Goal: Task Accomplishment & Management: Use online tool/utility

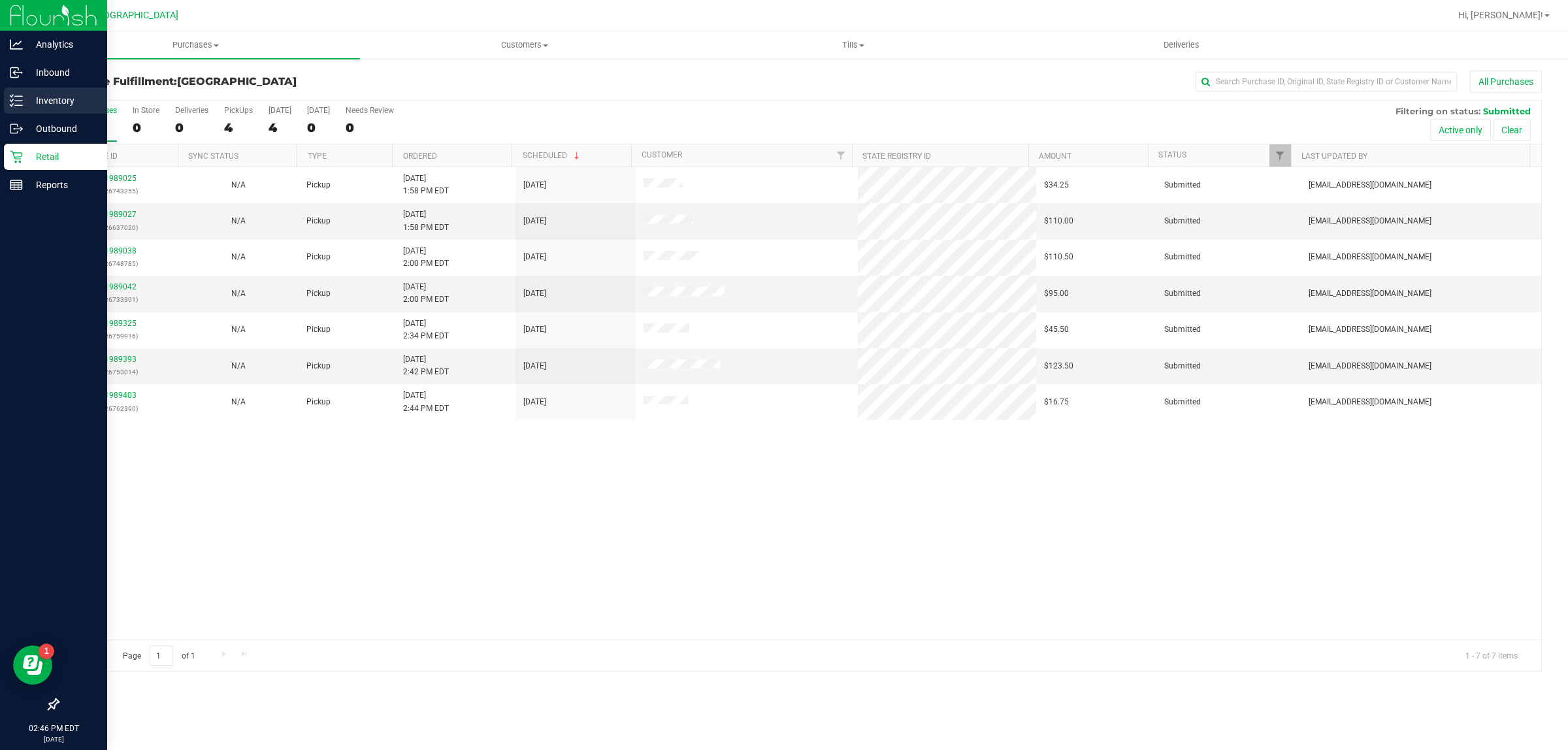
click at [16, 94] on icon at bounding box center [16, 101] width 13 height 13
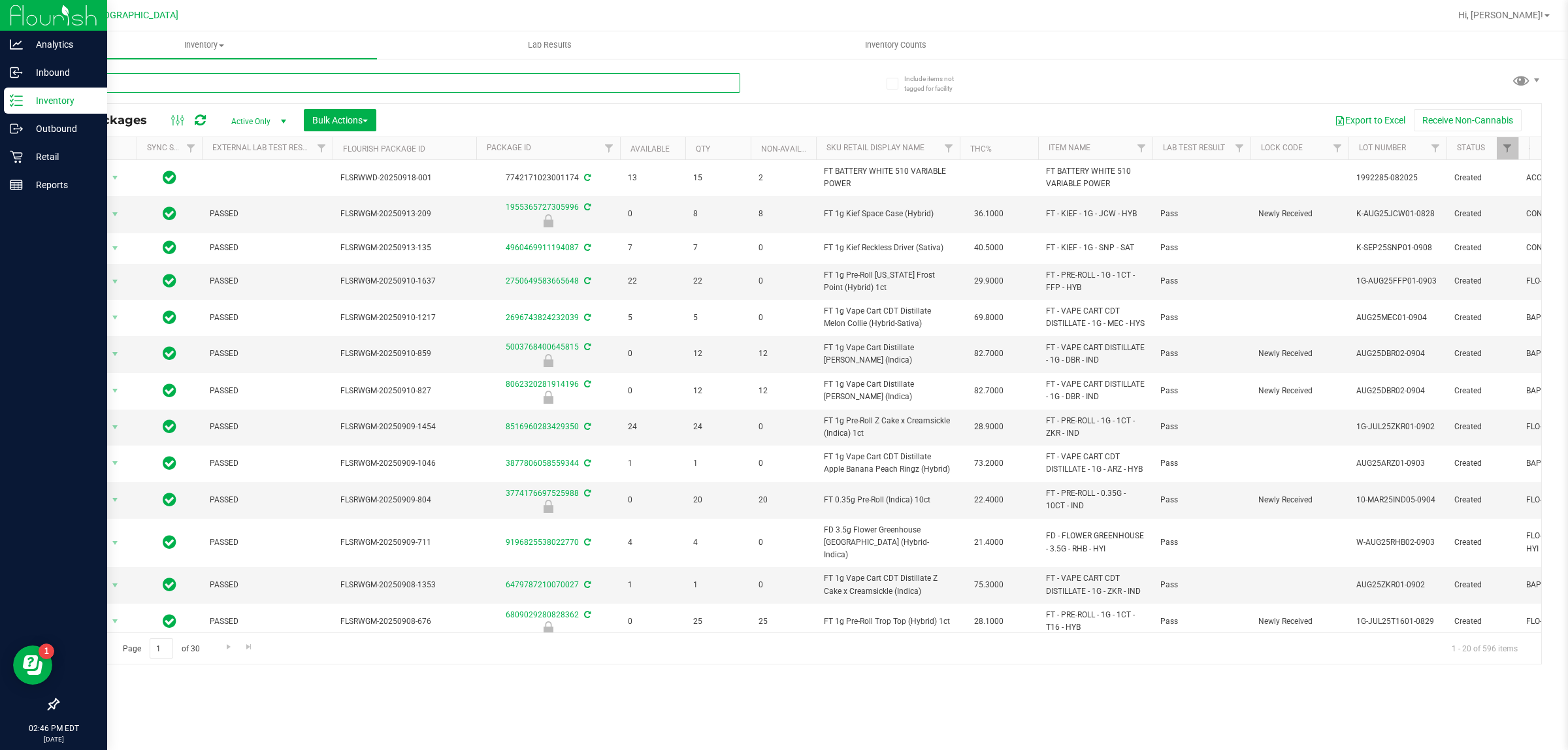
click at [316, 87] on input "text" at bounding box center [398, 83] width 683 height 20
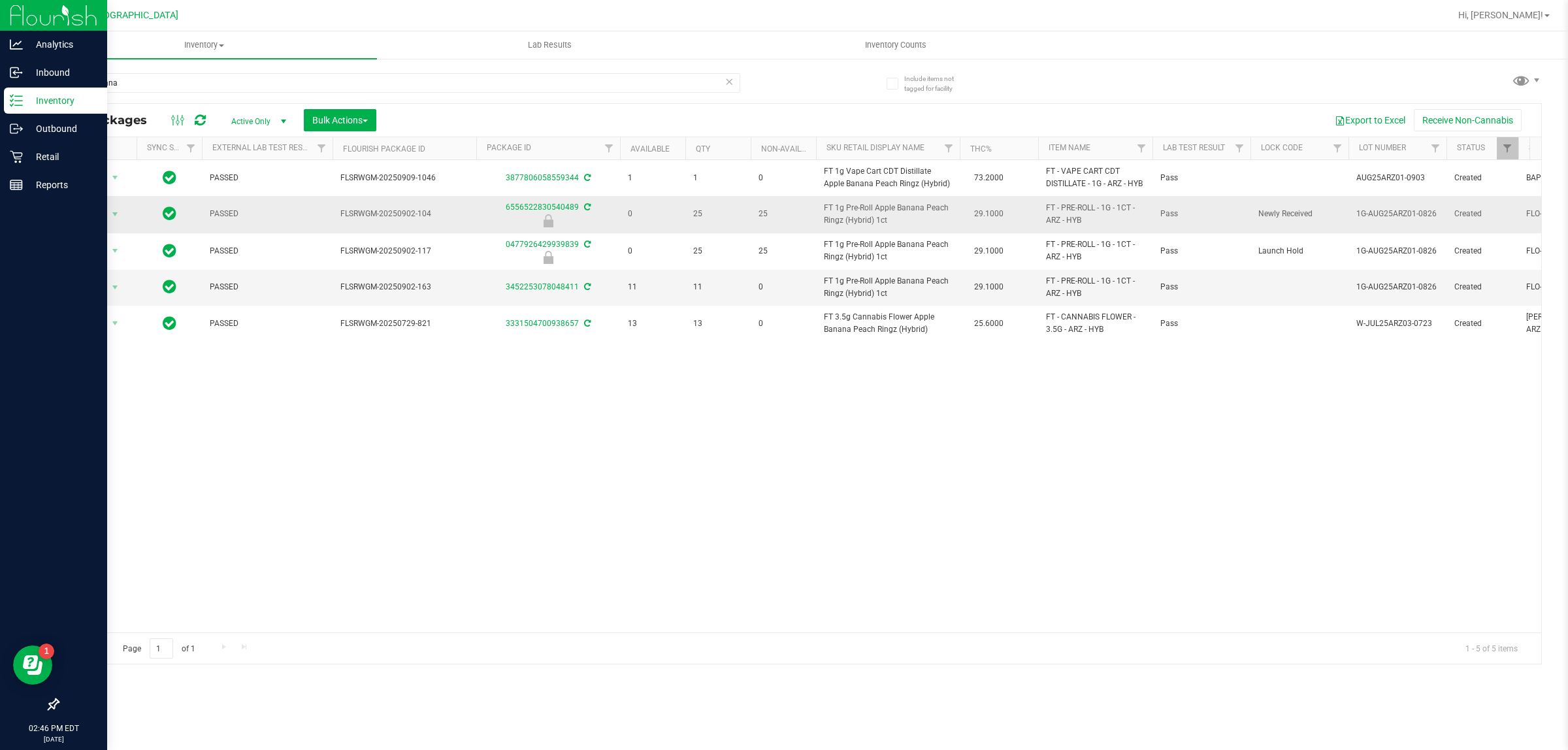
drag, startPoint x: 822, startPoint y: 208, endPoint x: 930, endPoint y: 219, distance: 108.6
click at [930, 219] on td "FT 1g Pre-Roll Apple Banana Peach Ringz (Hybrid) 1ct" at bounding box center [888, 215] width 144 height 37
copy span "FT 1g Pre-Roll Apple Banana Peach Ringz (Hybrid) 1ct"
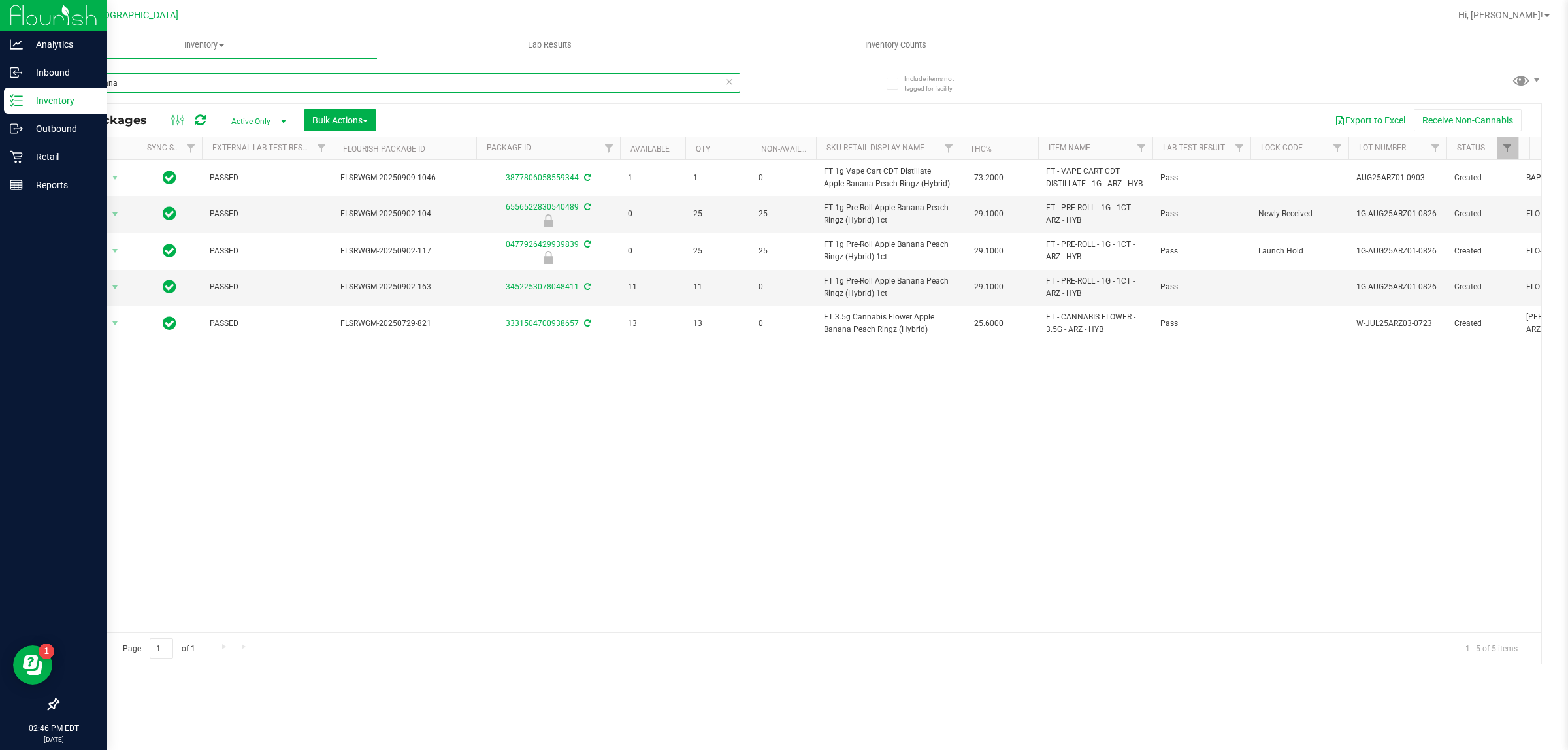
click at [353, 79] on input "apple bana" at bounding box center [398, 83] width 683 height 20
type input "a"
paste input "FT 1g Pre-Roll Apple Banana Peach Ringz (Hybrid) 1ct"
type input "FT 1g Pre-Roll Apple Banana Peach Ringz (Hybrid) 1ct"
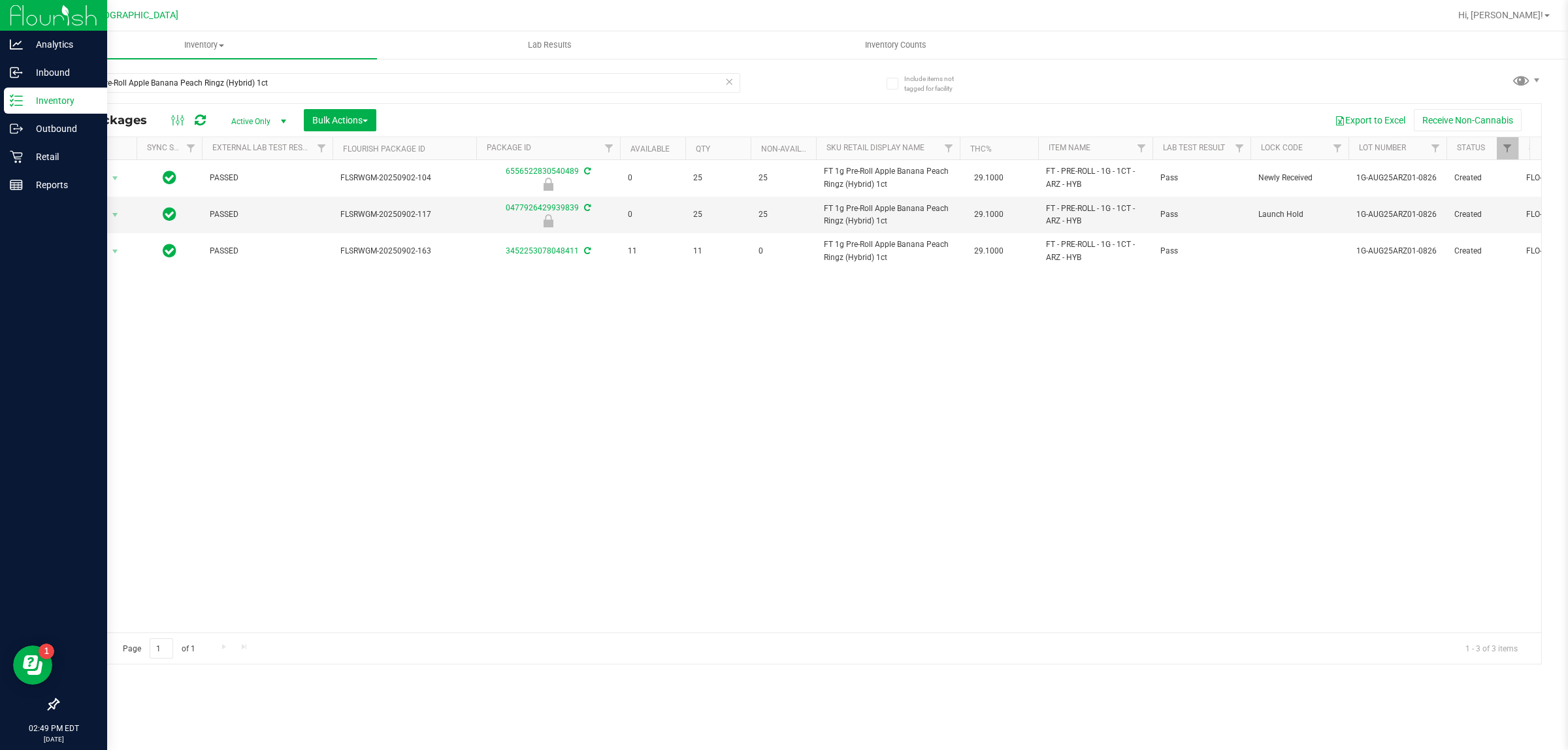
drag, startPoint x: 500, startPoint y: 413, endPoint x: 491, endPoint y: 407, distance: 10.8
click at [497, 412] on div "Action Action Edit attributes Global inventory Locate package Package audit log…" at bounding box center [799, 396] width 1483 height 472
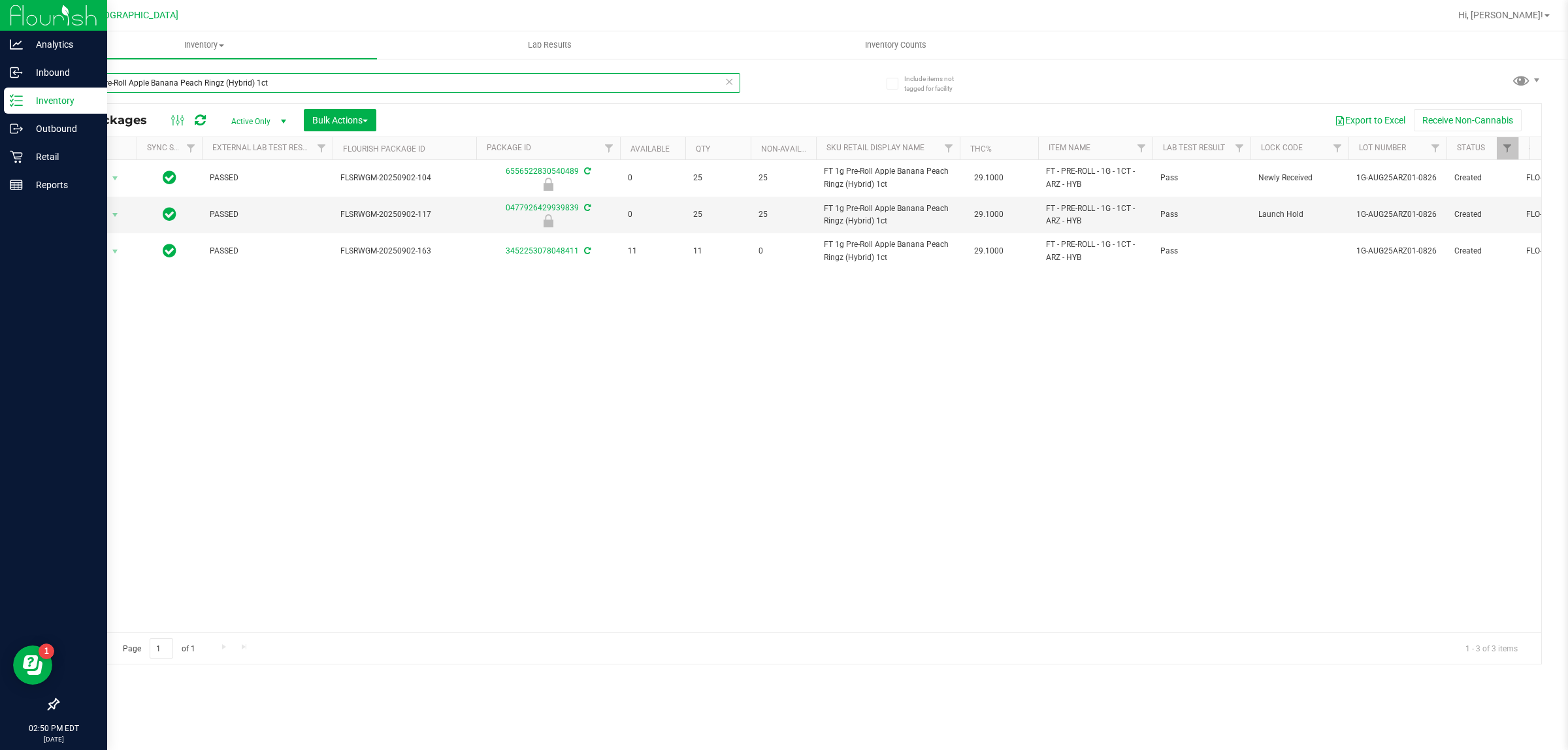
drag, startPoint x: 271, startPoint y: 81, endPoint x: 262, endPoint y: 81, distance: 9.0
click at [269, 82] on input "FT 1g Pre-Roll Apple Banana Peach Ringz (Hybrid) 1ct" at bounding box center [398, 83] width 683 height 20
drag, startPoint x: 263, startPoint y: 79, endPoint x: 0, endPoint y: 100, distance: 263.8
click at [0, 98] on div "Analytics Inbound Inventory Outbound Retail Reports 02:51 PM EDT [DATE] 09/22 […" at bounding box center [784, 375] width 1568 height 750
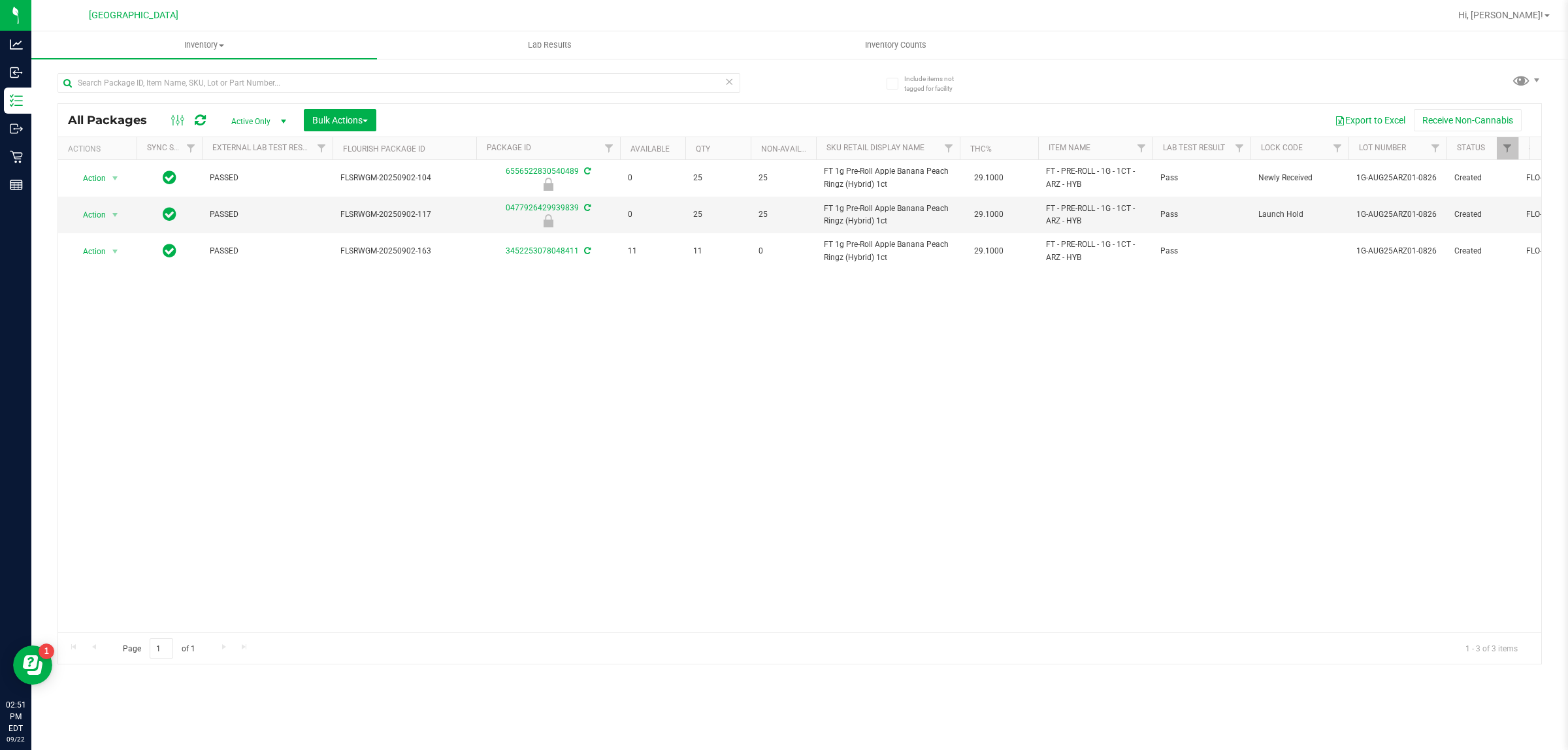
click at [436, 461] on div "Inventory All packages All inventory Waste log Create inventory Lab Results Inv…" at bounding box center [800, 390] width 1537 height 719
click at [384, 446] on div at bounding box center [799, 384] width 1483 height 560
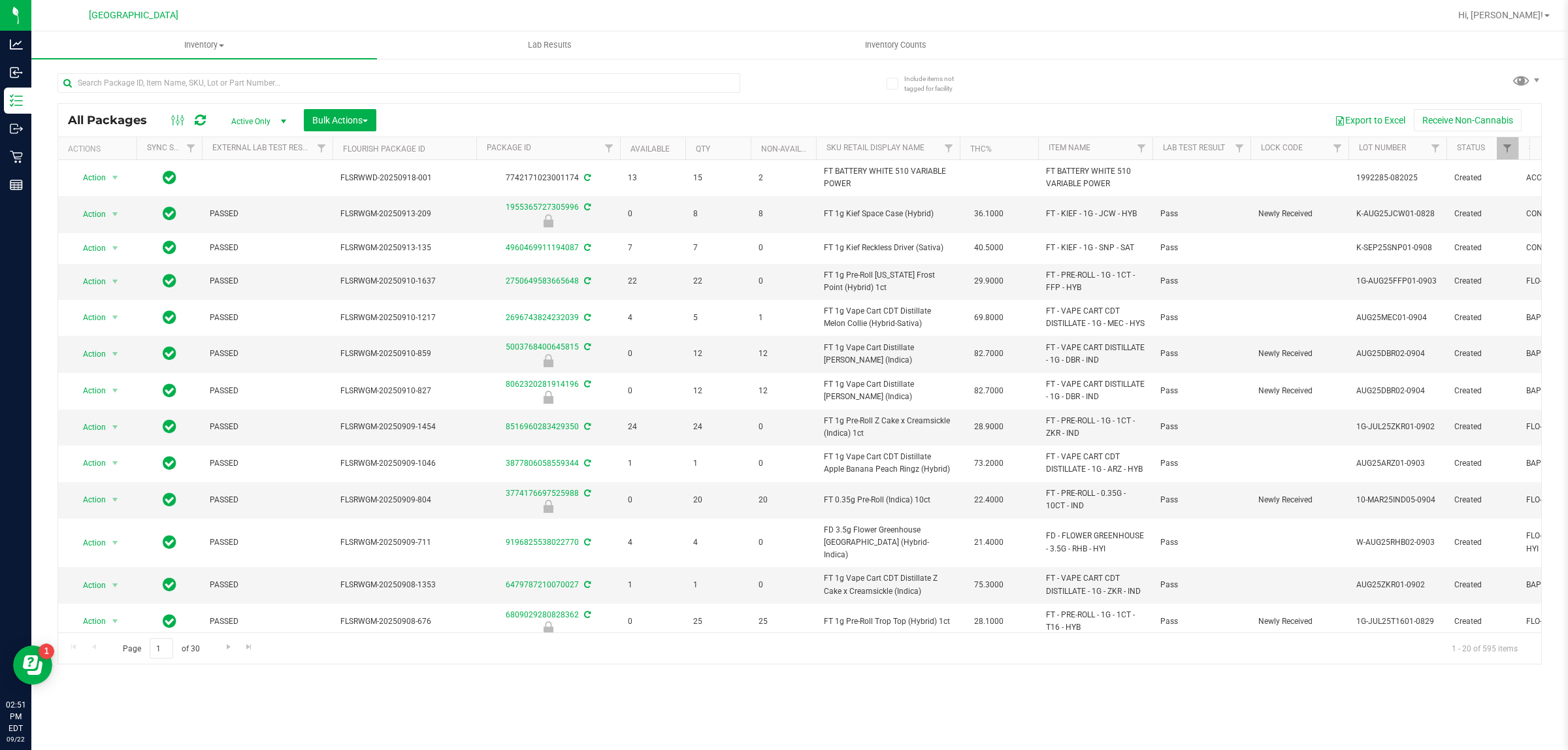
click at [444, 125] on div "Export to Excel Receive Non-Cannabis" at bounding box center [958, 120] width 1145 height 22
